Goal: Task Accomplishment & Management: Use online tool/utility

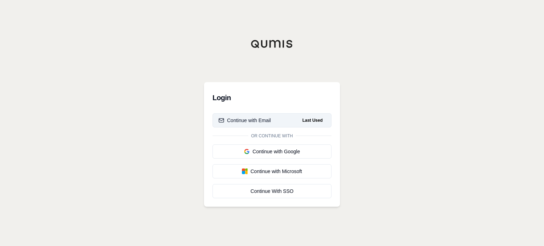
click at [309, 119] on span "Last Used" at bounding box center [313, 120] width 26 height 9
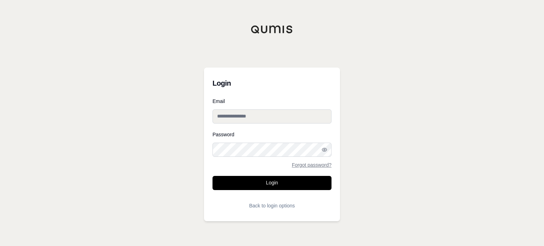
type input "**********"
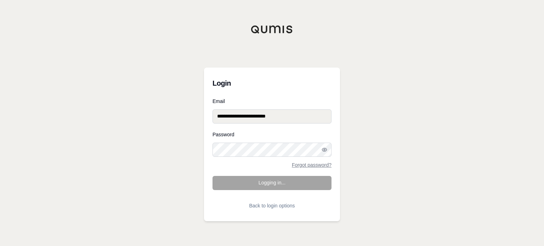
click at [284, 176] on form "**********" at bounding box center [272, 156] width 119 height 114
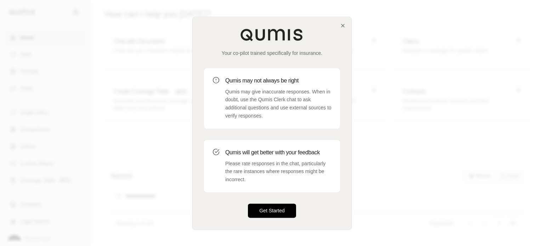
click at [275, 207] on button "Get Started" at bounding box center [272, 211] width 48 height 14
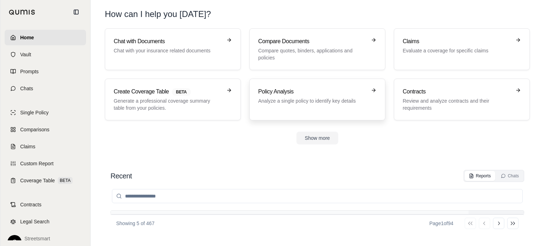
click at [285, 99] on p "Analyze a single policy to identify key details" at bounding box center [312, 100] width 108 height 7
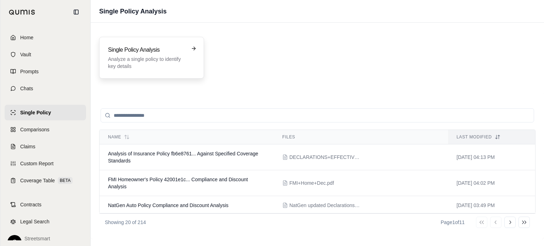
click at [156, 68] on p "Analyze a single policy to identify key details" at bounding box center [146, 63] width 77 height 14
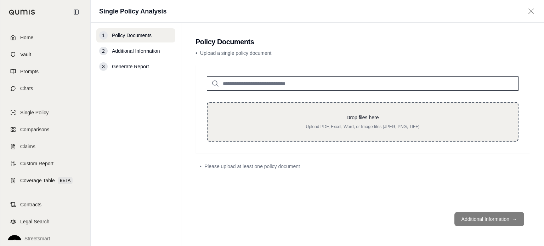
click at [345, 123] on div "Drop files here Upload PDF, Excel, Word, or Image files (JPEG, PNG, TIFF)" at bounding box center [363, 122] width 288 height 16
type input "**********"
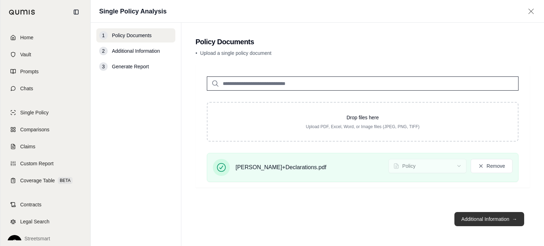
click at [465, 216] on button "Additional Information →" at bounding box center [490, 219] width 70 height 14
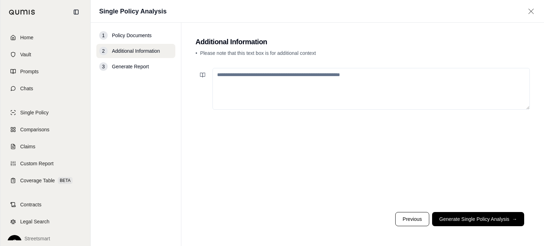
click at [270, 83] on textarea at bounding box center [372, 89] width 318 height 42
type textarea "*"
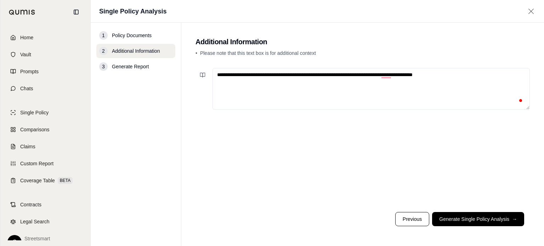
paste textarea "**********"
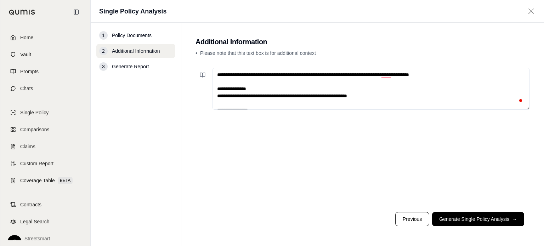
scroll to position [131, 0]
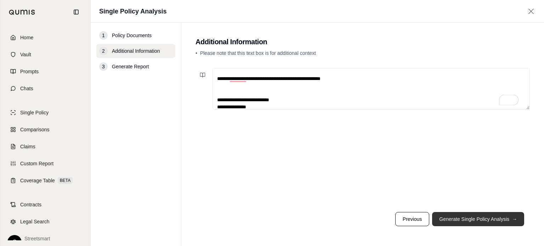
type textarea "**********"
click at [469, 218] on button "Generate Single Policy Analysis →" at bounding box center [478, 219] width 92 height 14
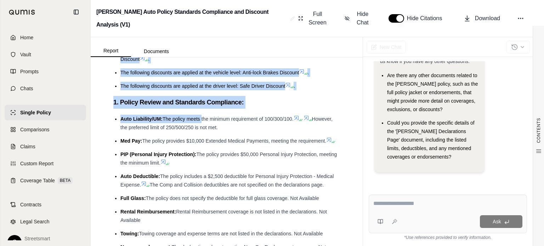
scroll to position [1878, 0]
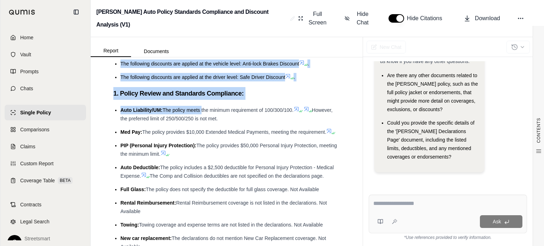
drag, startPoint x: 115, startPoint y: 82, endPoint x: 294, endPoint y: 165, distance: 197.1
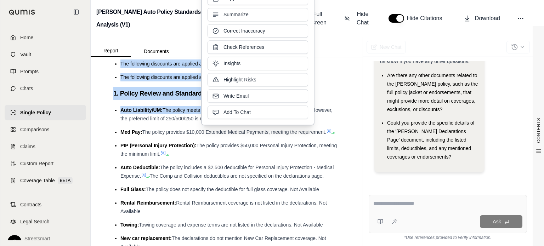
copy div "Limits/Coverages Auto Liability/UM: The policy provides Bodily Injury limits of…"
click at [107, 118] on div "CONTENTS Table of Contents 1. Executive Summary Detailed Analysis: 1. Policy St…" at bounding box center [227, 151] width 272 height 189
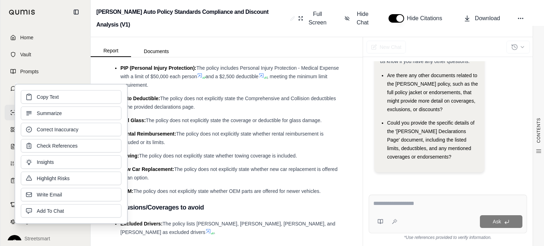
scroll to position [1630, 0]
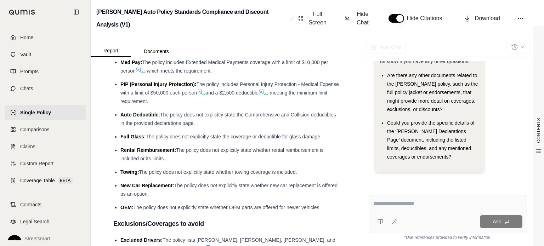
click at [248, 35] on span ". The Uninsured/Underinsured Motorist Bodily Injury coverage matches the Auto L…" at bounding box center [228, 28] width 216 height 14
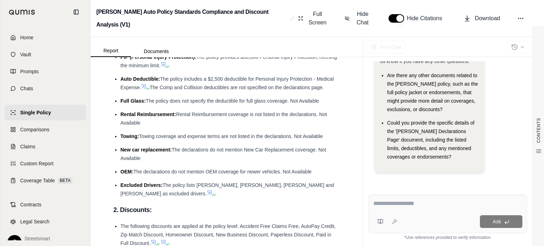
scroll to position [1984, 0]
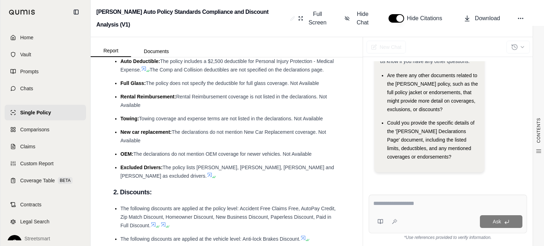
drag, startPoint x: 240, startPoint y: 106, endPoint x: 118, endPoint y: 97, distance: 122.2
click at [118, 97] on ul "Auto Liability/UM: The policy meets the minimum requirement of 100/300/100. How…" at bounding box center [226, 90] width 227 height 181
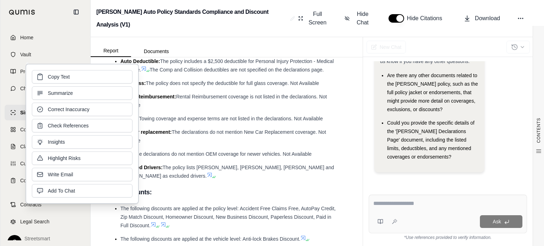
copy li "Auto Liability/UM: The policy meets the minimum requirement of 100/300/100. How…"
click at [220, 51] on span "The policy provides $50,000 Personal Injury Protection, meeting the minimum lim…" at bounding box center [228, 43] width 217 height 14
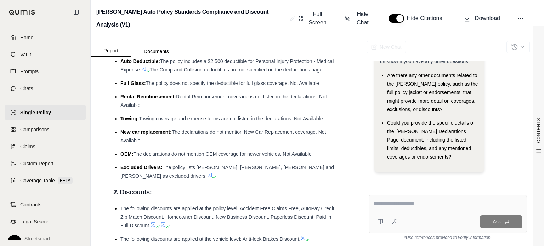
drag, startPoint x: 134, startPoint y: 184, endPoint x: 162, endPoint y: 165, distance: 33.9
click at [162, 74] on li "Auto Deductible: The policy includes a $2,500 deductible for Personal Injury Pr…" at bounding box center [230, 65] width 220 height 17
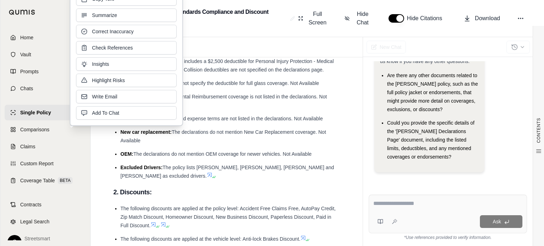
copy li "The policy includes a $2,500 deductible for Personal Injury Protection - Medica…"
click at [203, 74] on li "Auto Deductible: The policy includes a $2,500 deductible for Personal Injury Pr…" at bounding box center [230, 65] width 220 height 17
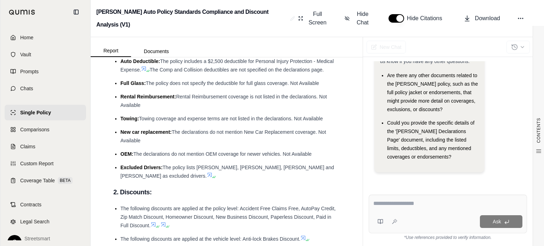
drag, startPoint x: 169, startPoint y: 172, endPoint x: 179, endPoint y: 180, distance: 12.3
click at [179, 74] on li "Auto Deductible: The policy includes a $2,500 deductible for Personal Injury Pr…" at bounding box center [230, 65] width 220 height 17
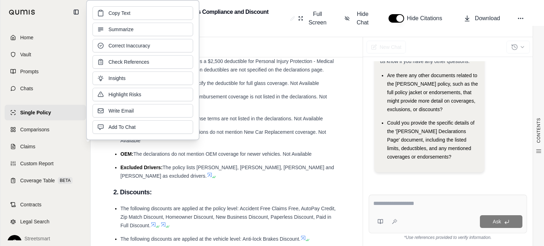
copy span "The Comp and Collision deductibles are not specified on the declarations page."
click at [147, 86] on span "The policy does not specify the deductible for full glass coverage. Not Availab…" at bounding box center [232, 83] width 173 height 6
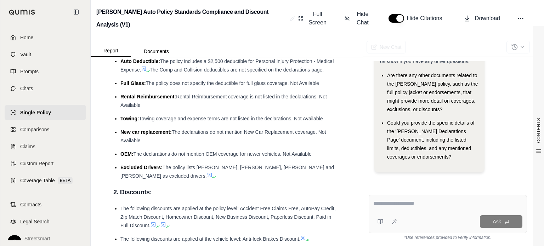
drag, startPoint x: 147, startPoint y: 194, endPoint x: 325, endPoint y: 195, distance: 177.2
click at [325, 88] on li "Full Glass: The policy does not specify the deductible for full glass coverage.…" at bounding box center [230, 83] width 220 height 9
copy span "The policy does not specify the deductible for full glass coverage. Not Availab…"
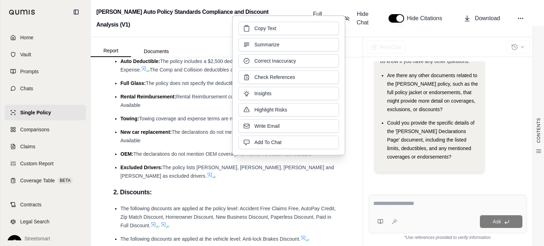
click at [202, 109] on li "Rental Reimbursement: Rental Reimbursement coverage is not listed in the declar…" at bounding box center [230, 100] width 220 height 17
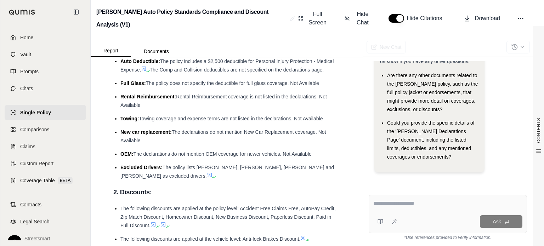
drag, startPoint x: 178, startPoint y: 207, endPoint x: 189, endPoint y: 215, distance: 13.9
click at [189, 109] on li "Rental Reimbursement: Rental Reimbursement coverage is not listed in the declar…" at bounding box center [230, 100] width 220 height 17
copy span "Rental Reimbursement coverage is not listed in the declarations. Not Available"
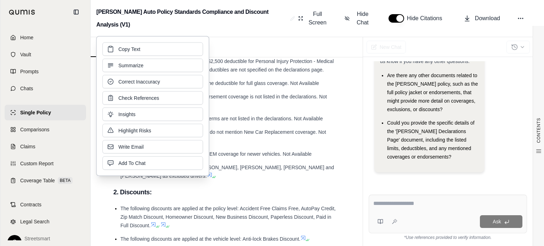
click at [242, 180] on ul "Auto Liability/UM: The policy meets the minimum requirement of 100/300/100. How…" at bounding box center [226, 90] width 227 height 181
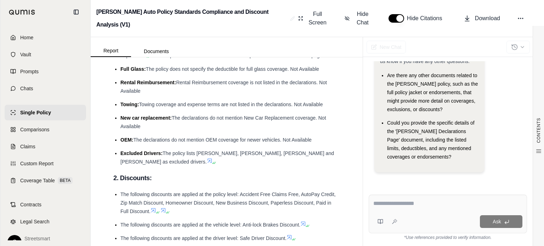
scroll to position [2020, 0]
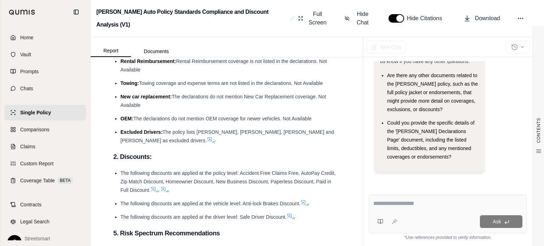
drag, startPoint x: 141, startPoint y: 194, endPoint x: 326, endPoint y: 194, distance: 185.3
click at [326, 88] on li "Towing: Towing coverage and expense terms are not listed in the declarations. N…" at bounding box center [230, 83] width 220 height 9
copy span "Towing coverage and expense terms are not listed in the declarations. Not Avail…"
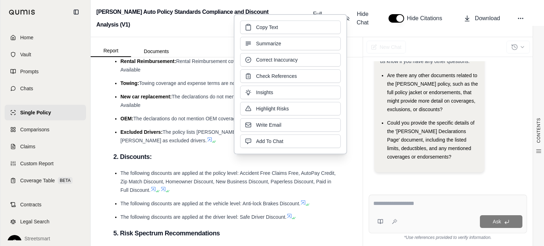
click at [184, 108] on span "The declarations do not mention New Car Replacement coverage. Not Available" at bounding box center [223, 101] width 206 height 14
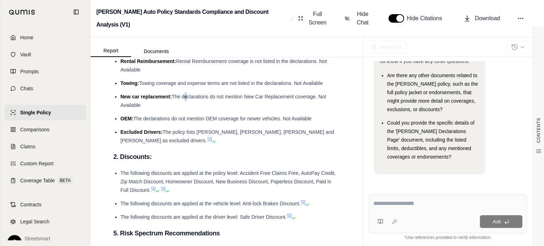
drag, startPoint x: 173, startPoint y: 206, endPoint x: 183, endPoint y: 214, distance: 13.3
click at [183, 109] on li "New car replacement: The declarations do not mention New Car Replacement covera…" at bounding box center [230, 100] width 220 height 17
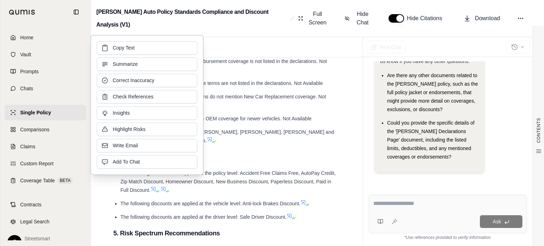
copy span "The declarations do not mention New Car Replacement coverage. Not Available"
drag, startPoint x: 166, startPoint y: 215, endPoint x: 154, endPoint y: 224, distance: 14.7
click at [166, 109] on li "New car replacement: The declarations do not mention New Car Replacement covera…" at bounding box center [230, 100] width 220 height 17
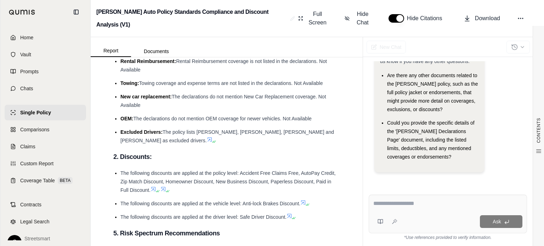
drag, startPoint x: 135, startPoint y: 229, endPoint x: 315, endPoint y: 229, distance: 180.7
click at [315, 123] on li "OEM: The declarations do not mention OEM coverage for newer vehicles. Not Avail…" at bounding box center [230, 118] width 220 height 9
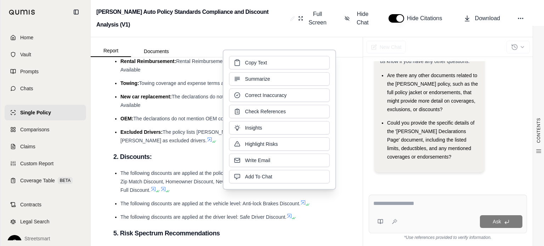
copy span "The declarations do not mention OEM coverage for newer vehicles. Not Available"
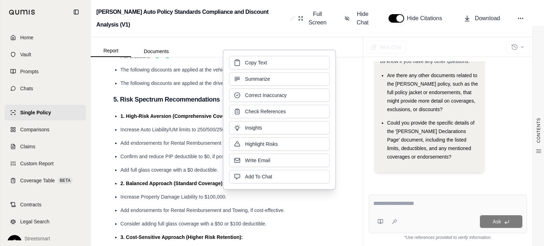
scroll to position [2162, 0]
